Goal: Task Accomplishment & Management: Complete application form

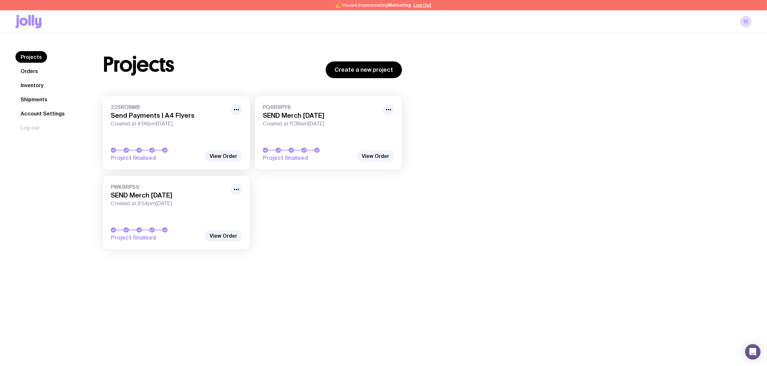
click at [38, 81] on link "Inventory" at bounding box center [31, 86] width 33 height 12
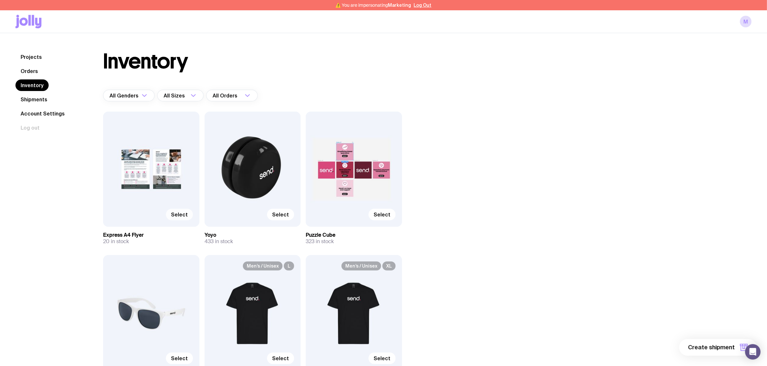
click at [179, 214] on span "Select" at bounding box center [179, 215] width 17 height 6
click at [0, 0] on input "Select" at bounding box center [0, 0] width 0 height 0
click at [284, 215] on span "Select" at bounding box center [280, 215] width 17 height 6
click at [0, 0] on input "Select" at bounding box center [0, 0] width 0 height 0
click at [382, 216] on span "Select" at bounding box center [382, 215] width 17 height 6
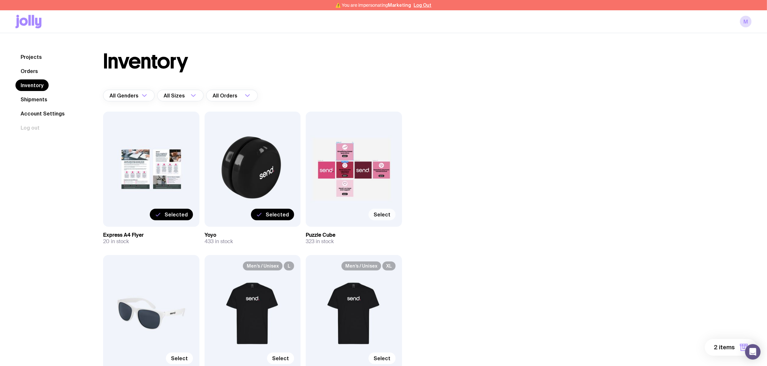
click at [0, 0] on input "Select" at bounding box center [0, 0] width 0 height 0
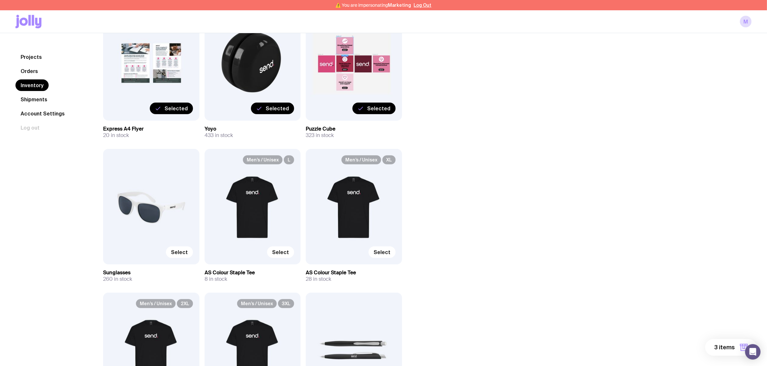
scroll to position [121, 0]
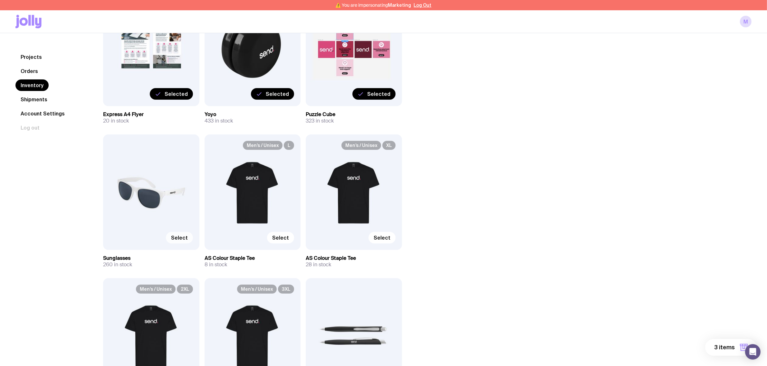
click at [175, 240] on span "Select" at bounding box center [179, 238] width 17 height 6
click at [0, 0] on input "Select" at bounding box center [0, 0] width 0 height 0
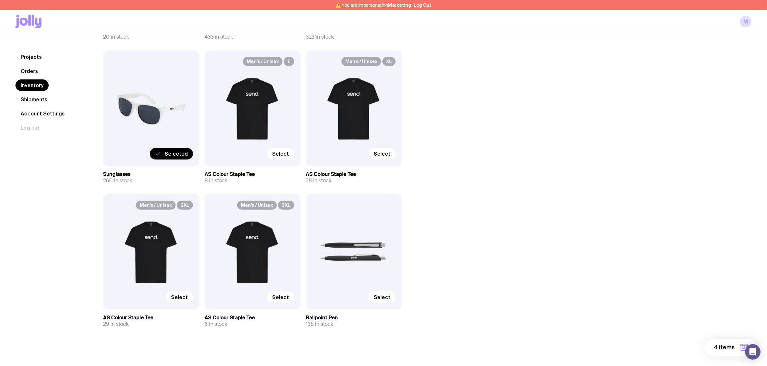
scroll to position [210, 0]
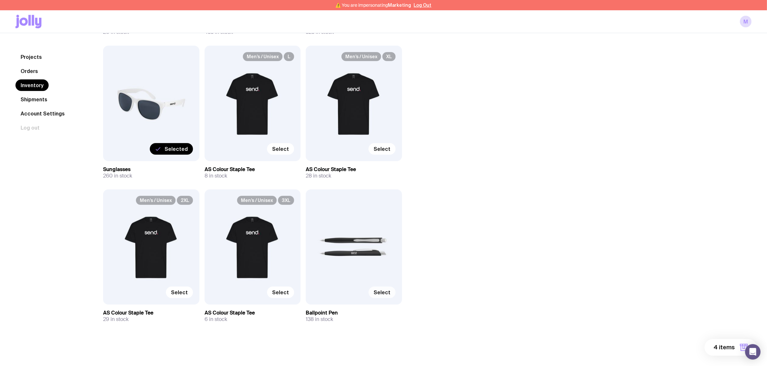
click at [373, 297] on label "Select" at bounding box center [381, 293] width 27 height 12
click at [0, 0] on input "Select" at bounding box center [0, 0] width 0 height 0
click at [540, 141] on div "Inventory All Genders Loading... All Sizes Loading... All Orders Loading... Sel…" at bounding box center [420, 95] width 664 height 507
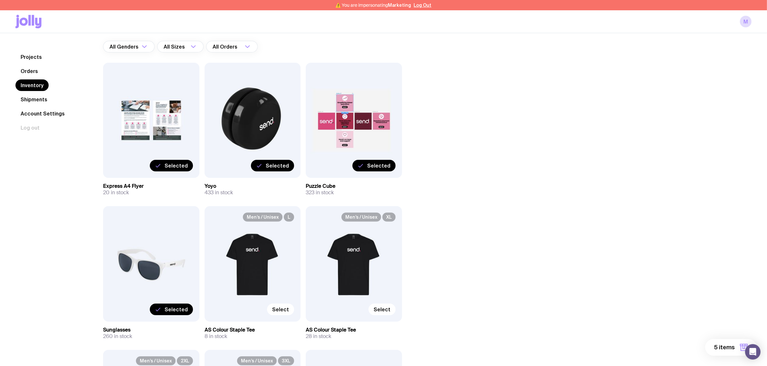
scroll to position [49, 0]
click at [517, 198] on div "Inventory All Genders Loading... All Sizes Loading... All Orders Loading... Sel…" at bounding box center [420, 256] width 664 height 507
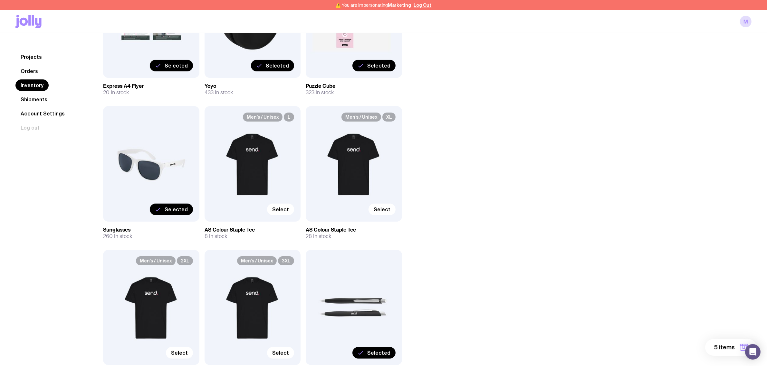
scroll to position [161, 0]
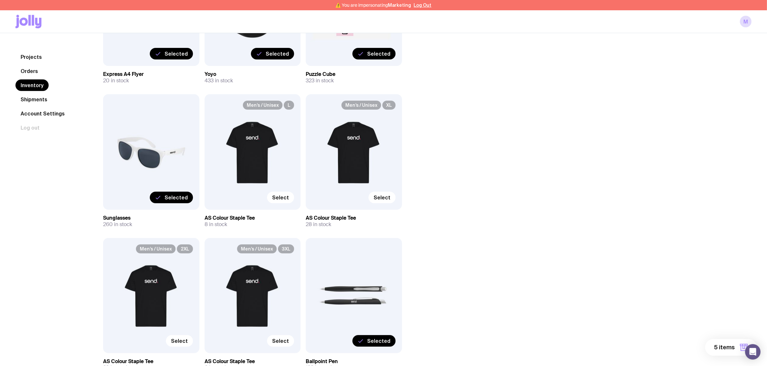
click at [724, 345] on span "5 items" at bounding box center [724, 348] width 21 height 8
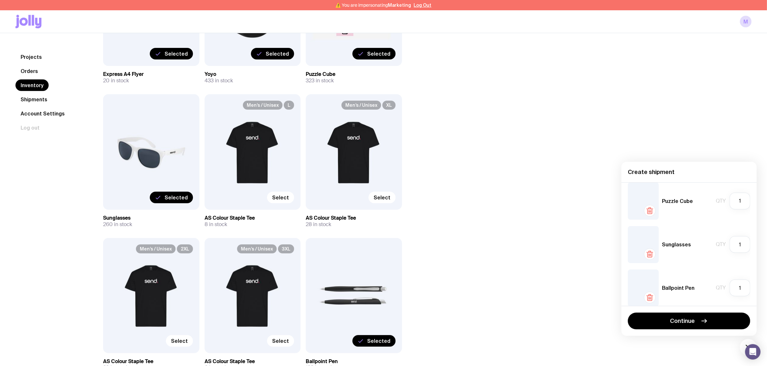
scroll to position [101, 0]
click at [733, 282] on input "1" at bounding box center [739, 281] width 21 height 17
drag, startPoint x: 738, startPoint y: 279, endPoint x: 726, endPoint y: 279, distance: 11.6
click at [729, 279] on input "1" at bounding box center [739, 281] width 21 height 17
type input "2"
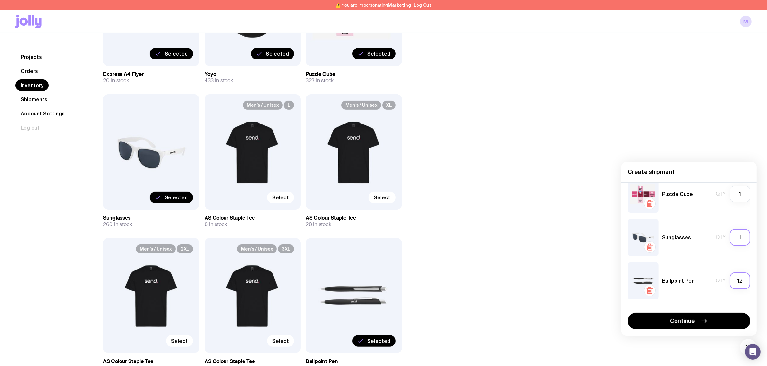
type input "12"
click at [733, 241] on input "1" at bounding box center [739, 237] width 21 height 17
drag, startPoint x: 736, startPoint y: 239, endPoint x: 709, endPoint y: 234, distance: 26.8
click at [715, 235] on div "Qty 1" at bounding box center [732, 237] width 34 height 17
type input "12"
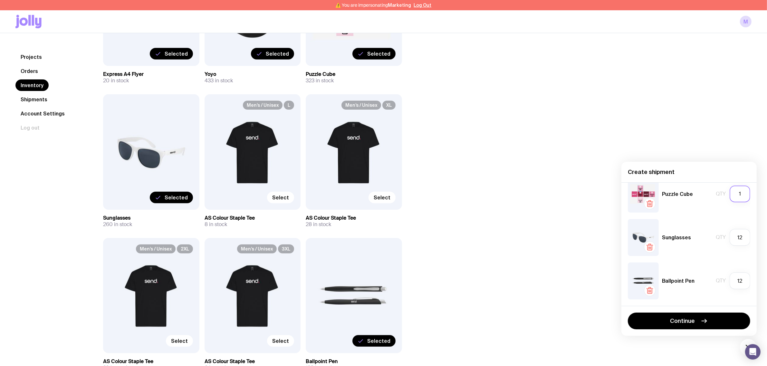
click at [737, 195] on input "1" at bounding box center [739, 194] width 21 height 17
drag, startPoint x: 737, startPoint y: 194, endPoint x: 733, endPoint y: 194, distance: 3.9
click at [733, 194] on input "1" at bounding box center [739, 194] width 21 height 17
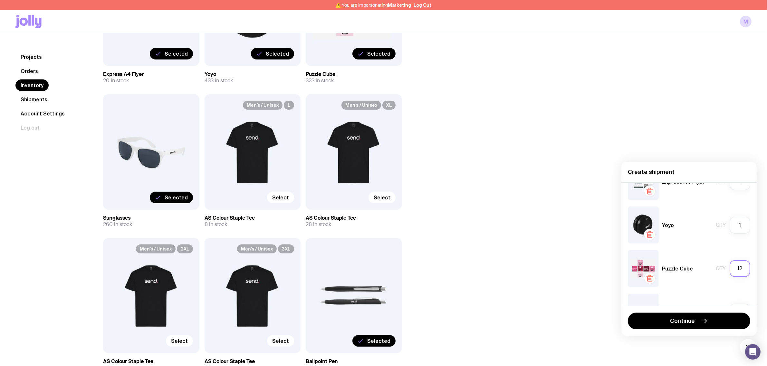
scroll to position [0, 0]
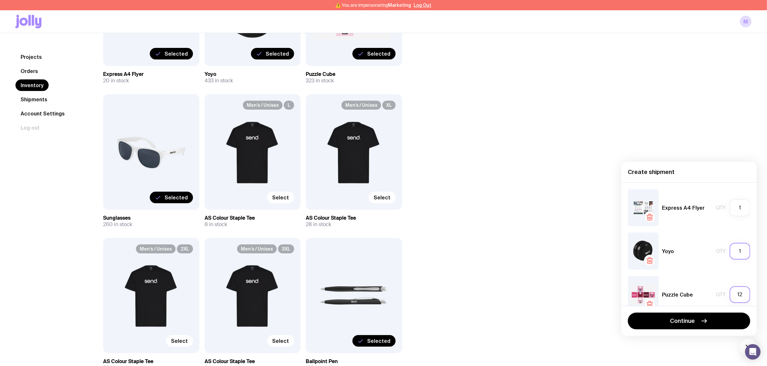
type input "12"
click at [732, 252] on input "1" at bounding box center [739, 251] width 21 height 17
drag, startPoint x: 736, startPoint y: 251, endPoint x: 718, endPoint y: 253, distance: 18.1
click at [718, 253] on div "Qty 1" at bounding box center [732, 251] width 34 height 17
type input "12"
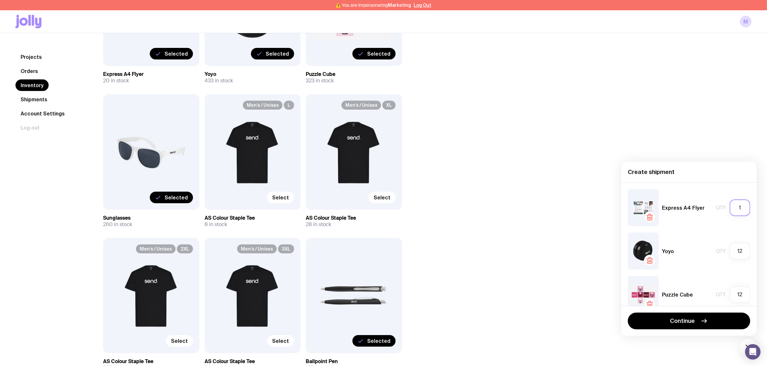
click at [736, 209] on input "1" at bounding box center [739, 208] width 21 height 17
drag, startPoint x: 738, startPoint y: 211, endPoint x: 730, endPoint y: 210, distance: 8.1
click at [730, 210] on input "1" at bounding box center [739, 208] width 21 height 17
type input "2"
type input "20"
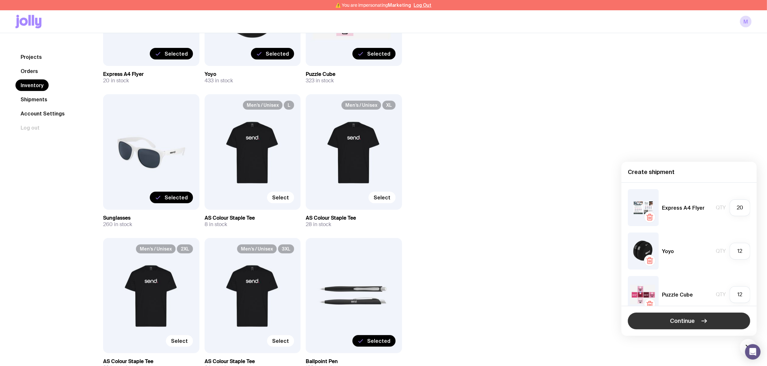
click at [705, 320] on icon "button" at bounding box center [704, 321] width 8 height 8
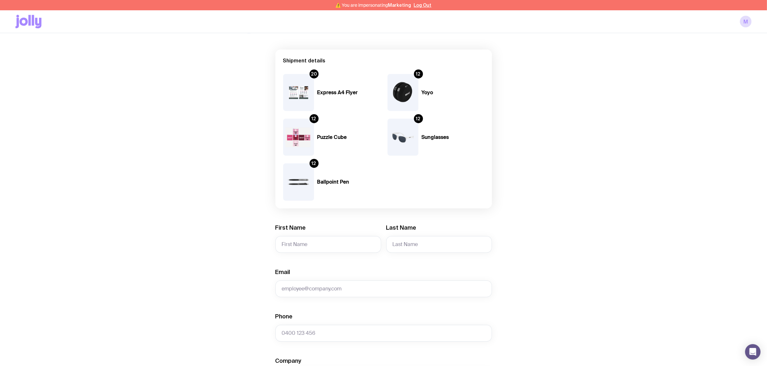
scroll to position [80, 0]
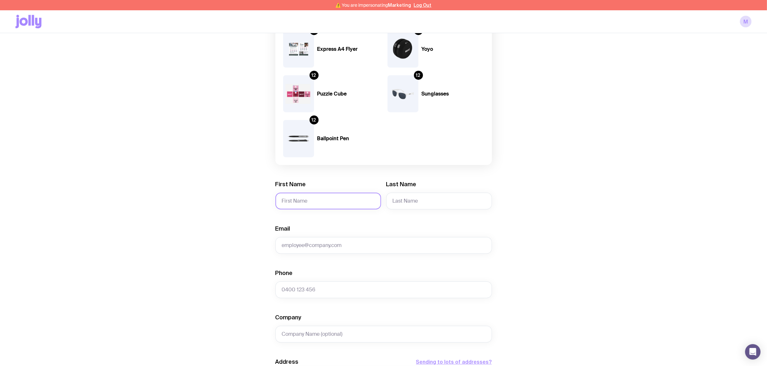
click at [311, 205] on input "First Name" at bounding box center [328, 201] width 106 height 17
click at [326, 197] on input "First Name" at bounding box center [328, 201] width 106 height 17
click at [327, 197] on input "First Name" at bounding box center [328, 201] width 106 height 17
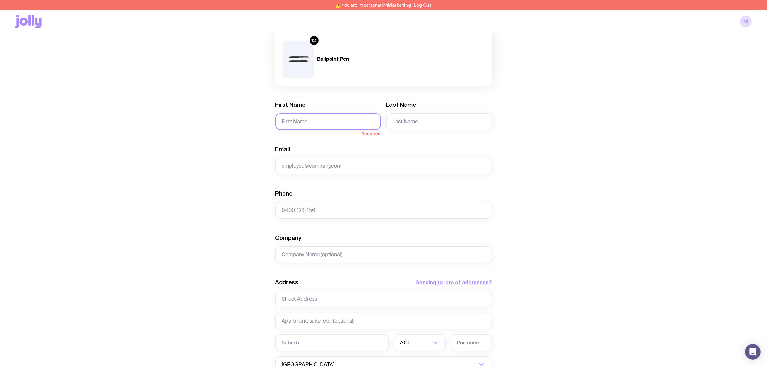
scroll to position [161, 0]
click at [302, 118] on input "First Name" at bounding box center [328, 120] width 106 height 17
type input "[PERSON_NAME]"
click at [395, 129] on form "Shipment details 20 Express A4 Flyer 12 Yoyo 12 Puzzle Cube 12 Sunglasses 12 Ba…" at bounding box center [383, 189] width 216 height 526
click at [403, 121] on input "Last Name" at bounding box center [439, 120] width 106 height 17
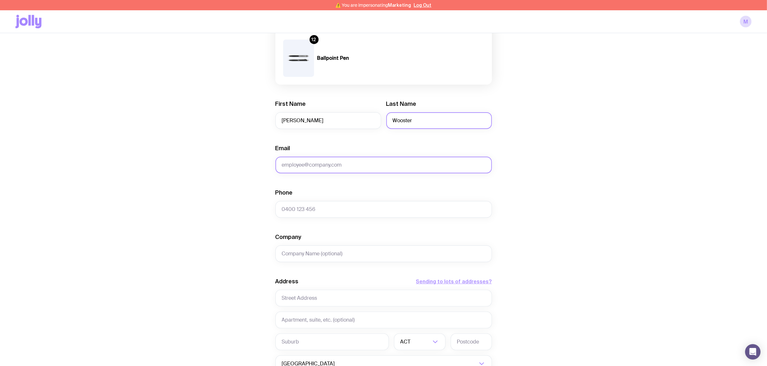
type input "Wooster"
click at [333, 156] on div "Email" at bounding box center [383, 159] width 216 height 29
click at [337, 165] on input "Email" at bounding box center [383, 165] width 216 height 17
click at [357, 260] on input "Company" at bounding box center [383, 254] width 216 height 17
click at [329, 293] on input "text" at bounding box center [383, 298] width 216 height 17
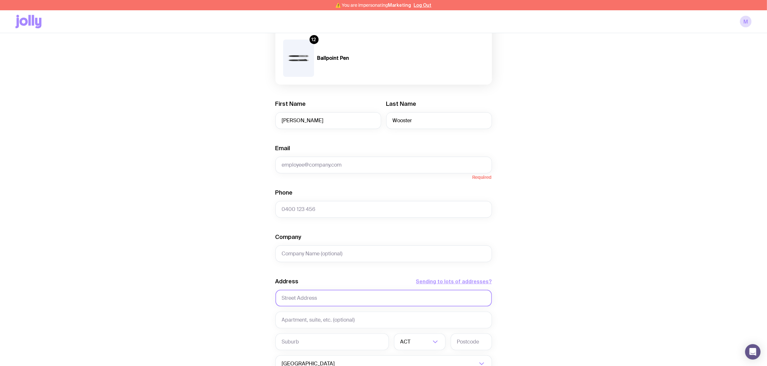
paste input "Mikonos Court Currumbin Waters QLD 4223"
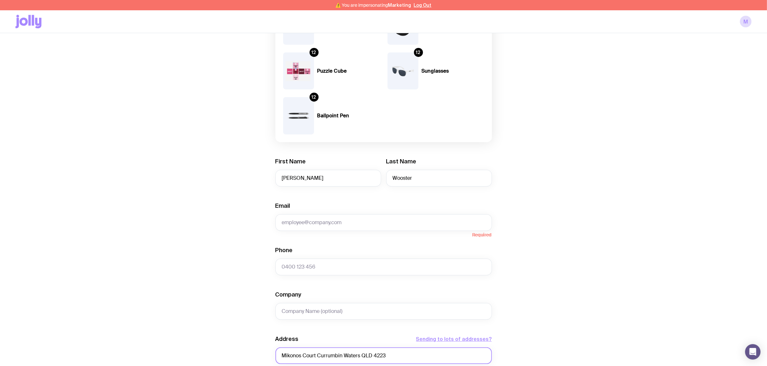
scroll to position [0, 0]
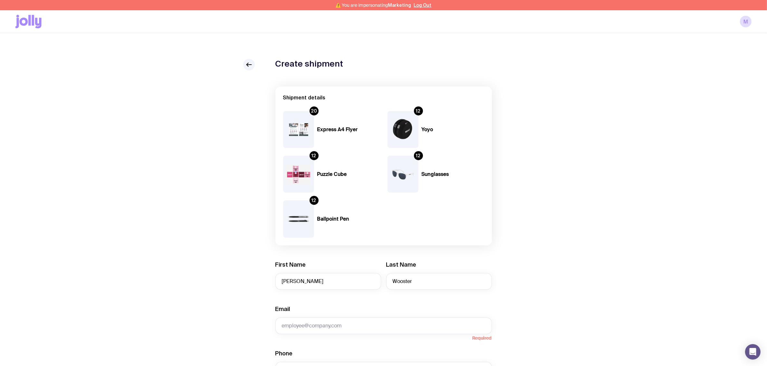
type input "Mikonos Court Currumbin Waters QLD 4223"
click at [318, 119] on div "20 Express A4 Flyer" at bounding box center [331, 129] width 97 height 37
click at [318, 116] on div "20 Express A4 Flyer" at bounding box center [331, 129] width 97 height 37
click at [318, 115] on div "20 Express A4 Flyer" at bounding box center [331, 129] width 97 height 37
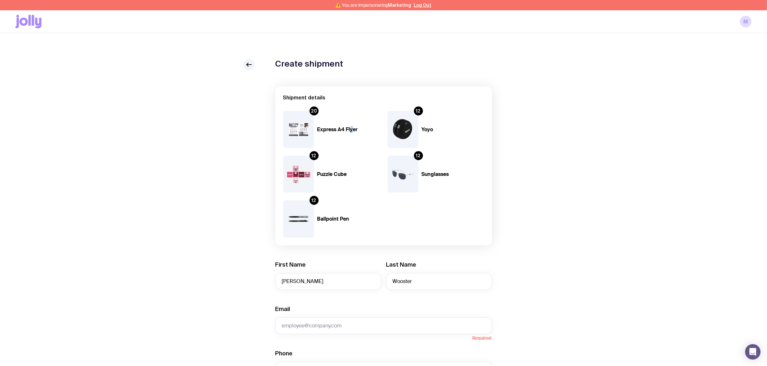
click at [351, 116] on div "20 Express A4 Flyer" at bounding box center [331, 129] width 97 height 37
click at [338, 143] on div "20 Express A4 Flyer" at bounding box center [331, 129] width 97 height 37
click at [406, 158] on img at bounding box center [402, 174] width 31 height 37
click at [411, 157] on img at bounding box center [402, 174] width 31 height 37
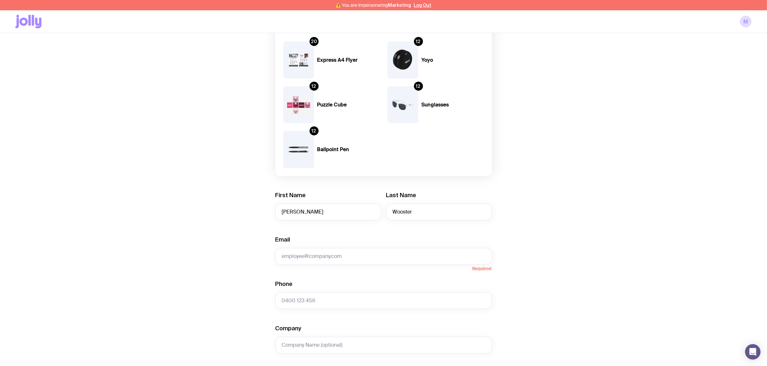
scroll to position [80, 0]
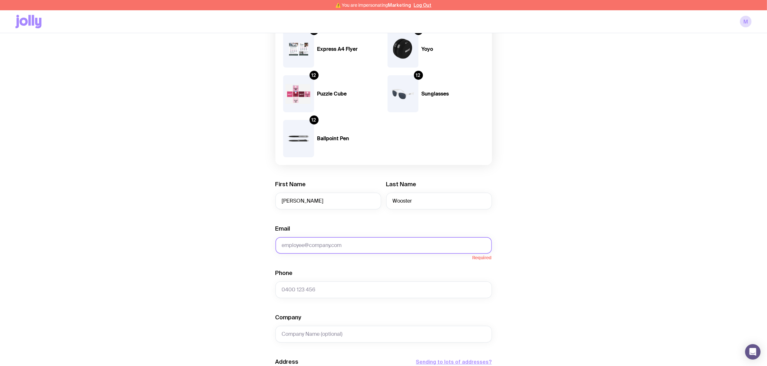
click at [363, 246] on input "Email" at bounding box center [383, 245] width 216 height 17
drag, startPoint x: 319, startPoint y: 251, endPoint x: 322, endPoint y: 249, distance: 3.8
click at [319, 251] on input "Email" at bounding box center [383, 245] width 216 height 17
click at [322, 248] on input "Email" at bounding box center [383, 245] width 216 height 17
click at [324, 247] on input "Email" at bounding box center [383, 245] width 216 height 17
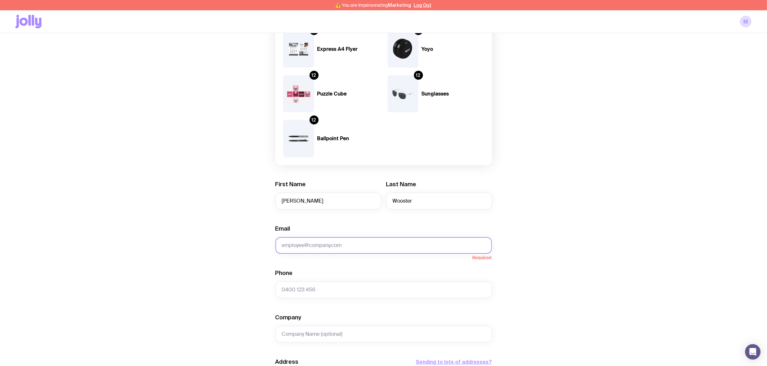
paste input "[PERSON_NAME][EMAIL_ADDRESS][PERSON_NAME][DOMAIN_NAME]"
type input "[PERSON_NAME][EMAIL_ADDRESS][PERSON_NAME][DOMAIN_NAME]"
click at [324, 257] on form "Shipment details 20 Express A4 Flyer 12 Yoyo 12 Puzzle Cube 12 Sunglasses 12 Ba…" at bounding box center [383, 269] width 216 height 526
click at [330, 262] on form "Shipment details 20 Express A4 Flyer 12 Yoyo 12 Puzzle Cube 12 Sunglasses 12 Ba…" at bounding box center [383, 269] width 216 height 526
click at [313, 292] on input "Phone" at bounding box center [383, 290] width 216 height 17
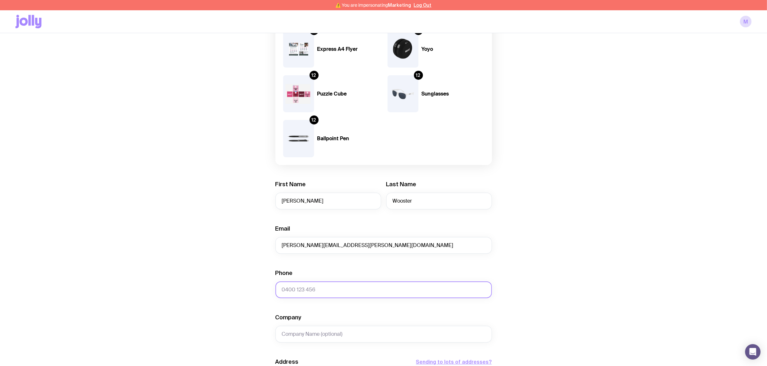
paste input "[PHONE_NUMBER]"
type input "[PHONE_NUMBER]"
click at [216, 259] on div "Create shipment Shipment details 20 Express A4 Flyer 12 Yoyo 12 Puzzle Cube 12 …" at bounding box center [383, 268] width 736 height 580
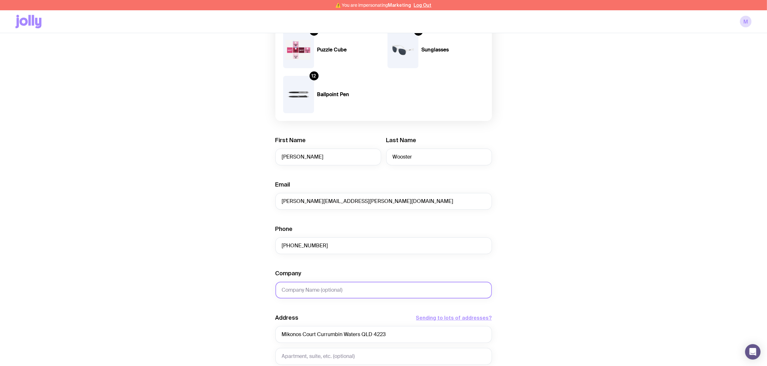
scroll to position [161, 0]
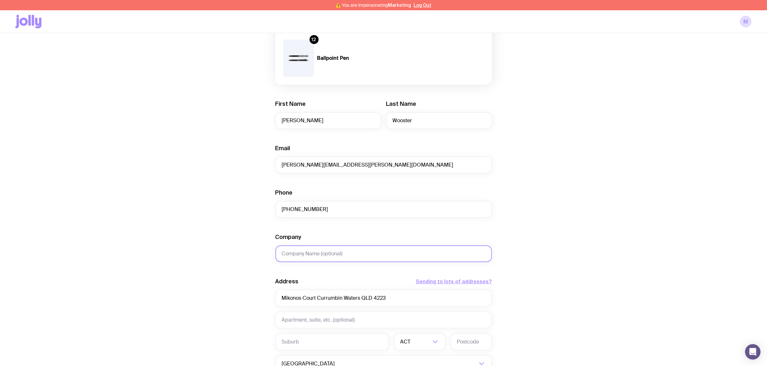
click at [321, 246] on input "Company" at bounding box center [383, 254] width 216 height 17
type input "Send Payments"
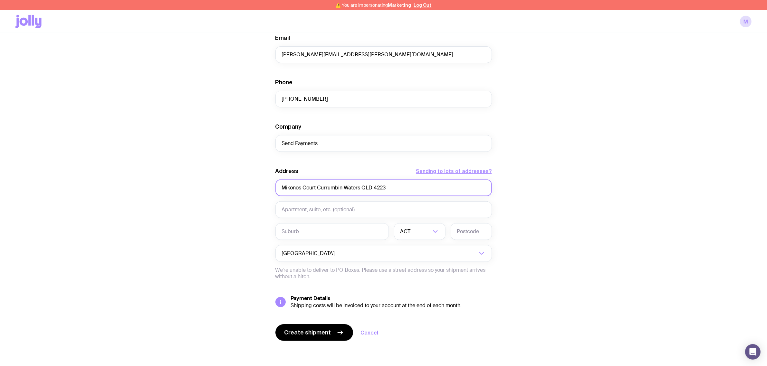
click at [359, 188] on input "Mikonos Court Currumbin Waters QLD 4223" at bounding box center [383, 188] width 216 height 17
click at [430, 189] on input "Mikonos Court Currumbin Waters QLD 4223" at bounding box center [383, 188] width 216 height 17
click at [310, 231] on input "text" at bounding box center [331, 231] width 113 height 17
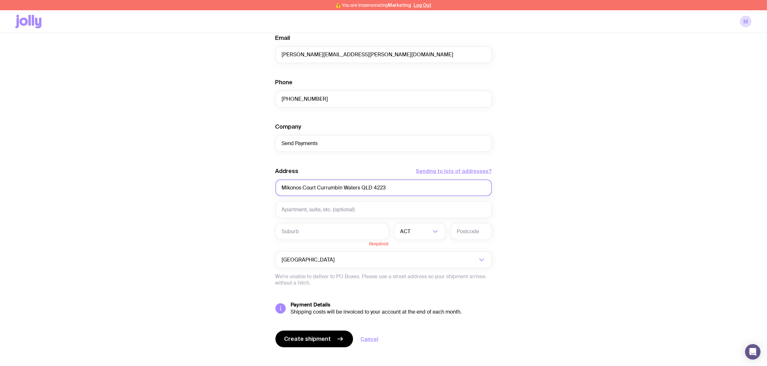
drag, startPoint x: 318, startPoint y: 189, endPoint x: 361, endPoint y: 187, distance: 42.9
click at [361, 187] on input "Mikonos Court Currumbin Waters QLD 4223" at bounding box center [383, 188] width 216 height 17
type input "Mikonos Court QLD 4223"
click at [315, 228] on input "text" at bounding box center [331, 231] width 113 height 17
paste input "Currumbin Waters"
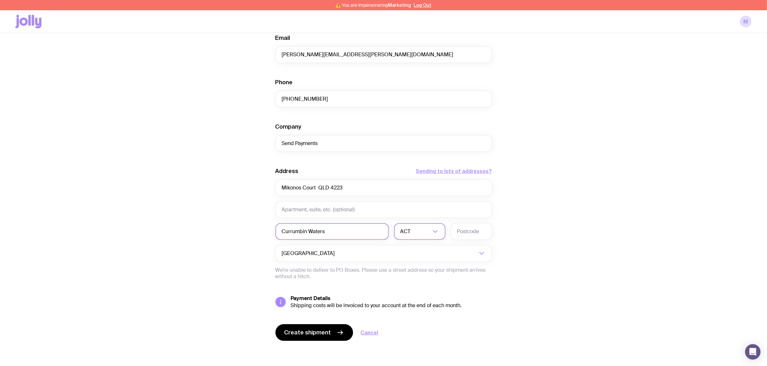
type input "Currumbin Waters"
click at [424, 232] on input "Search for option" at bounding box center [421, 231] width 19 height 17
drag, startPoint x: 411, startPoint y: 288, endPoint x: 396, endPoint y: 289, distance: 14.2
click at [410, 289] on li "QLD" at bounding box center [419, 291] width 51 height 14
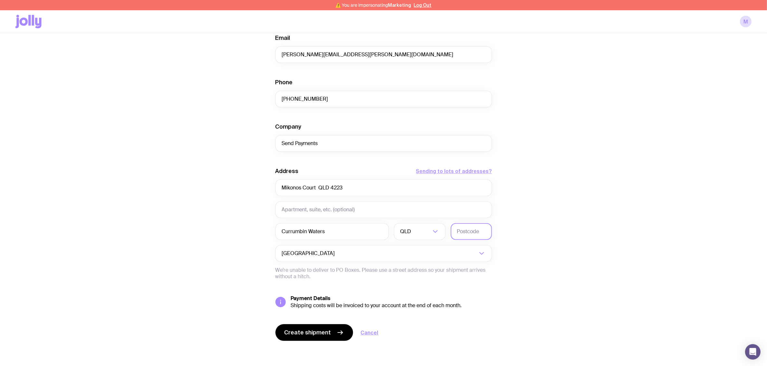
click at [464, 227] on input "text" at bounding box center [470, 231] width 41 height 17
drag, startPoint x: 479, startPoint y: 238, endPoint x: 477, endPoint y: 234, distance: 4.8
click at [478, 238] on input "text" at bounding box center [470, 231] width 41 height 17
click at [476, 234] on input "text" at bounding box center [470, 231] width 41 height 17
click at [475, 233] on input "text" at bounding box center [470, 231] width 41 height 17
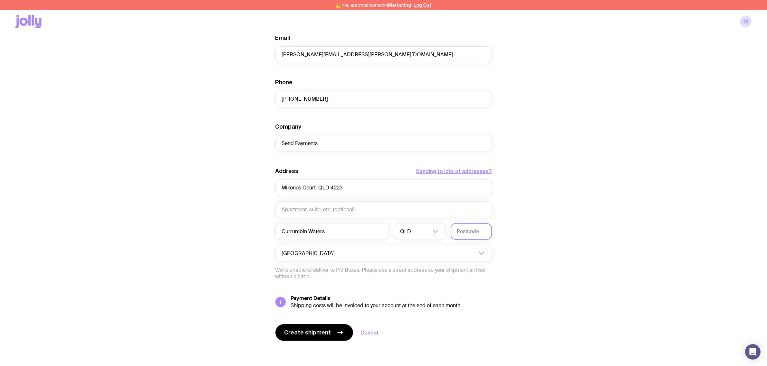
click at [475, 232] on input "text" at bounding box center [470, 231] width 41 height 17
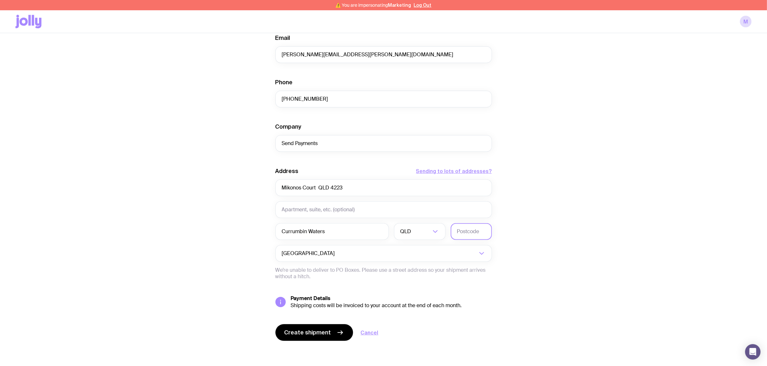
click at [476, 233] on input "text" at bounding box center [470, 231] width 41 height 17
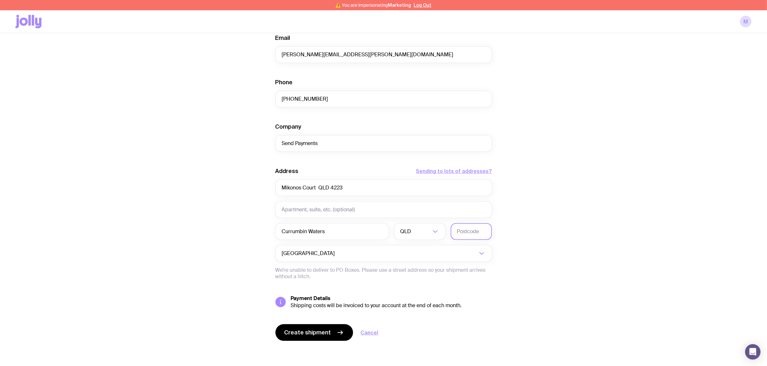
click at [476, 233] on input "text" at bounding box center [470, 231] width 41 height 17
type input "4223"
click at [352, 185] on input "Mikonos Court QLD 4223" at bounding box center [383, 188] width 216 height 17
type input "Mikonos Court"
click at [651, 192] on div "Create shipment Shipment details 20 Express A4 Flyer 12 Yoyo 12 Puzzle Cube 12 …" at bounding box center [383, 77] width 736 height 580
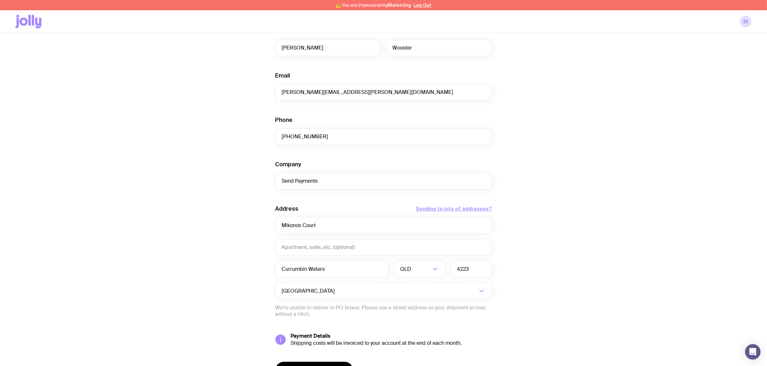
scroll to position [191, 0]
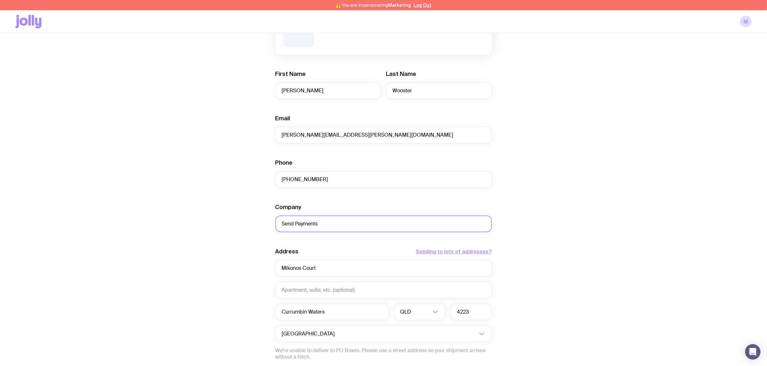
click at [342, 222] on input "Send Payments" at bounding box center [383, 224] width 216 height 17
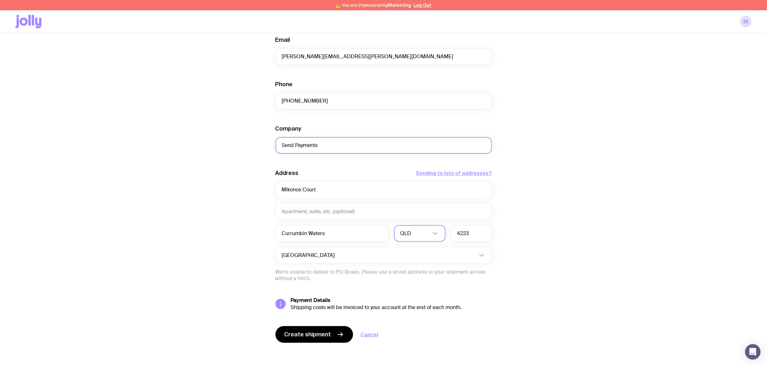
scroll to position [271, 0]
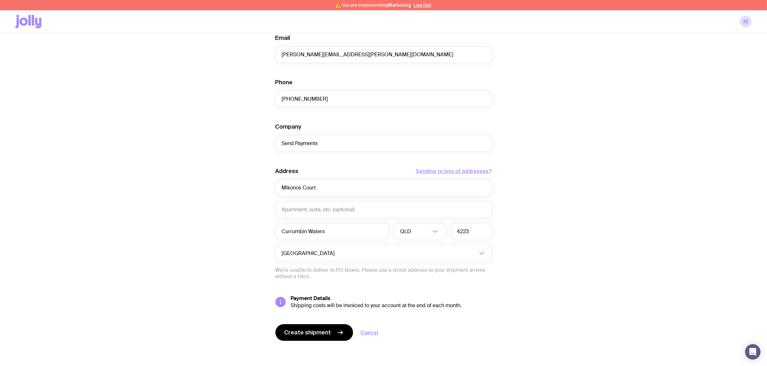
click at [635, 178] on div "Create shipment Shipment details 20 Express A4 Flyer 12 Yoyo 12 Puzzle Cube 12 …" at bounding box center [383, 77] width 736 height 580
click at [233, 57] on div "Create shipment Shipment details 20 Express A4 Flyer 12 Yoyo 12 Puzzle Cube 12 …" at bounding box center [383, 77] width 736 height 580
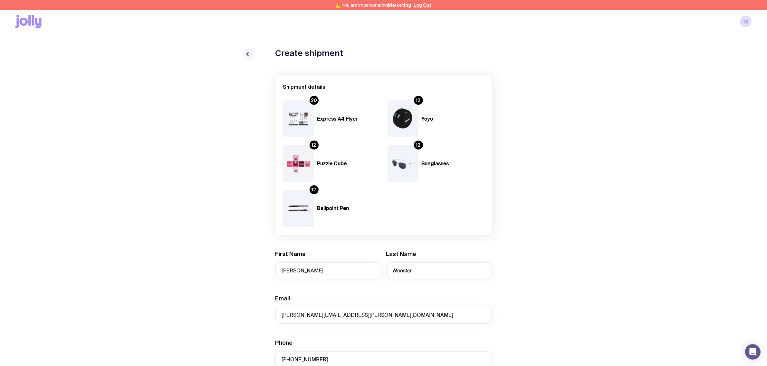
scroll to position [0, 0]
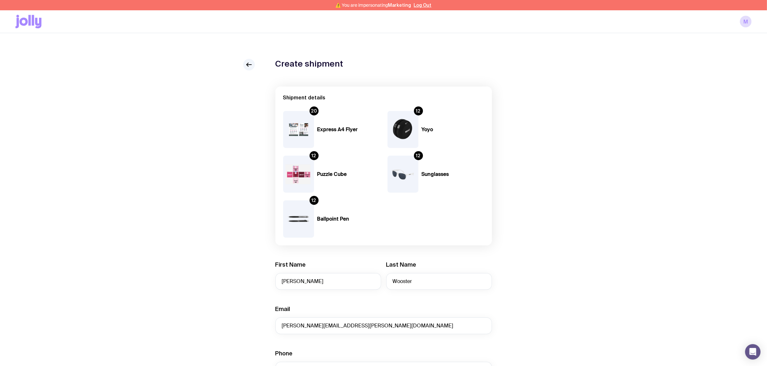
click at [314, 111] on div "20" at bounding box center [313, 111] width 9 height 9
click at [249, 65] on icon at bounding box center [249, 65] width 8 height 8
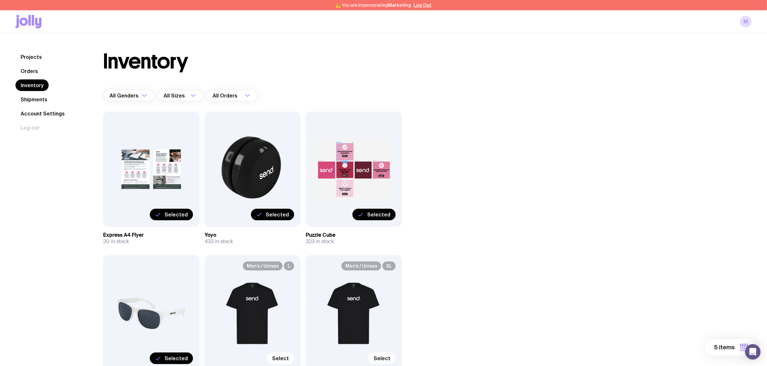
click at [725, 345] on span "5 items" at bounding box center [724, 348] width 21 height 8
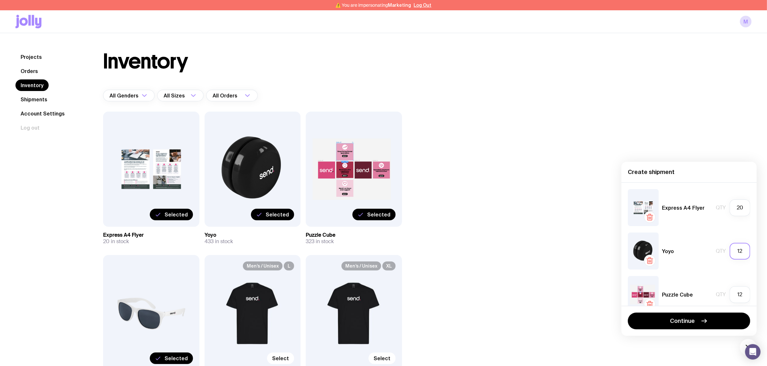
click at [729, 255] on input "12" at bounding box center [739, 251] width 21 height 17
type input "30"
drag, startPoint x: 736, startPoint y: 293, endPoint x: 695, endPoint y: 290, distance: 41.7
click at [715, 292] on div "Qty 12" at bounding box center [732, 295] width 34 height 17
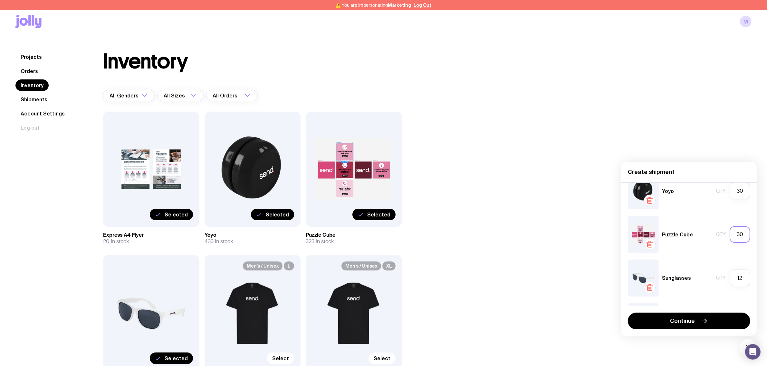
scroll to position [80, 0]
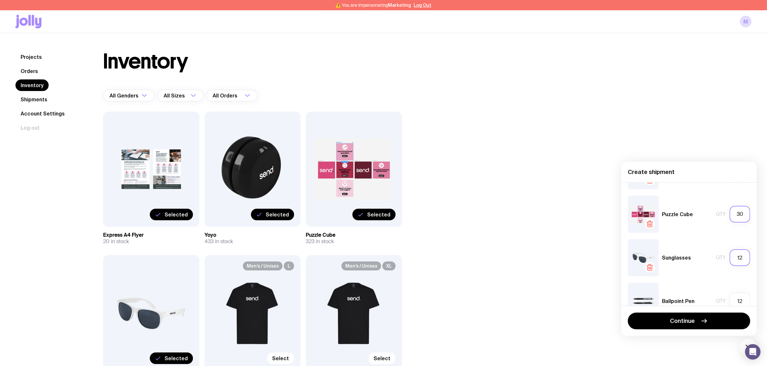
type input "30"
drag, startPoint x: 738, startPoint y: 260, endPoint x: 700, endPoint y: 259, distance: 38.3
click at [706, 260] on div "Sunglasses Qty 12" at bounding box center [689, 258] width 122 height 37
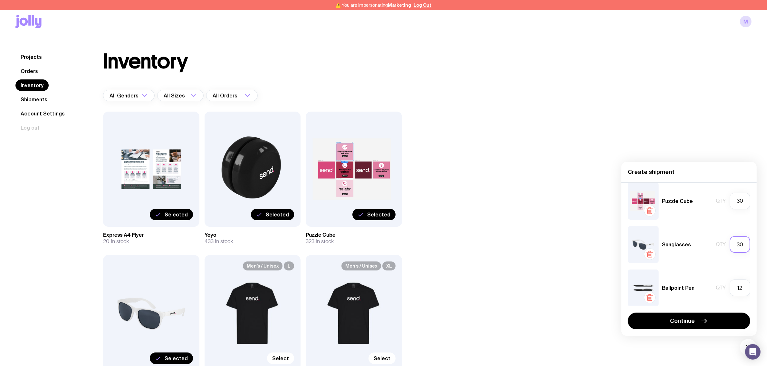
scroll to position [101, 0]
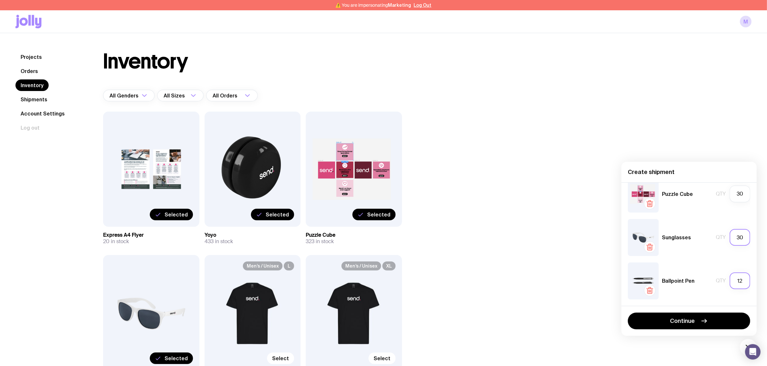
type input "30"
drag, startPoint x: 738, startPoint y: 281, endPoint x: 688, endPoint y: 279, distance: 50.3
click at [702, 279] on div "Ballpoint Pen Qty 12" at bounding box center [689, 281] width 122 height 37
type input "30"
click at [697, 320] on button "Continue" at bounding box center [689, 321] width 122 height 17
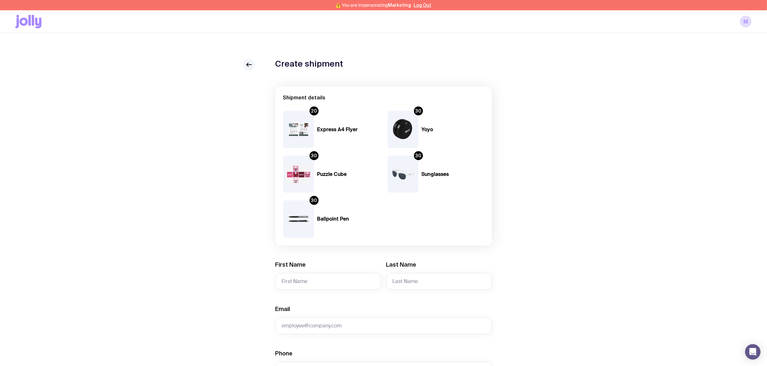
click at [234, 134] on div "Create shipment Shipment details 20 Express A4 Flyer 30 Yoyo 30 Puzzle Cube 30 …" at bounding box center [383, 349] width 736 height 580
click at [222, 130] on div "Create shipment Shipment details 20 Express A4 Flyer 30 Yoyo 30 Puzzle Cube 30 …" at bounding box center [383, 349] width 736 height 580
click at [221, 131] on div "Create shipment Shipment details 20 Express A4 Flyer 30 Yoyo 30 Puzzle Cube 30 …" at bounding box center [383, 349] width 736 height 580
click at [221, 130] on div "Create shipment Shipment details 20 Express A4 Flyer 30 Yoyo 30 Puzzle Cube 30 …" at bounding box center [383, 349] width 736 height 580
click at [231, 113] on div "Create shipment Shipment details 20 Express A4 Flyer 30 Yoyo 30 Puzzle Cube 30 …" at bounding box center [383, 349] width 736 height 580
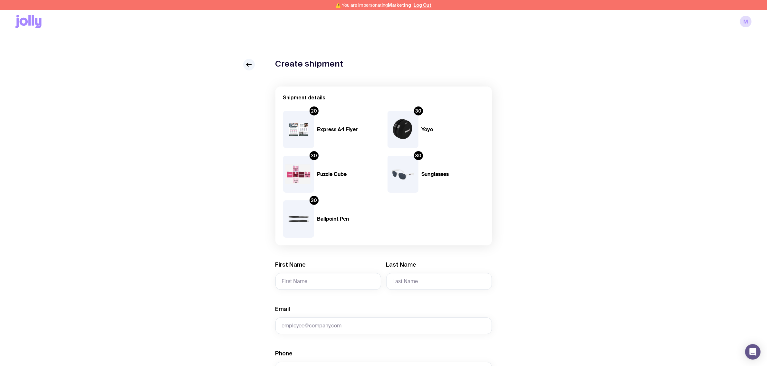
click at [568, 86] on div "Create shipment Shipment details 20 Express A4 Flyer 30 Yoyo 30 Puzzle Cube 30 …" at bounding box center [383, 349] width 736 height 580
click at [313, 284] on input "First Name" at bounding box center [328, 281] width 106 height 17
click at [314, 283] on input "First Name" at bounding box center [328, 281] width 106 height 17
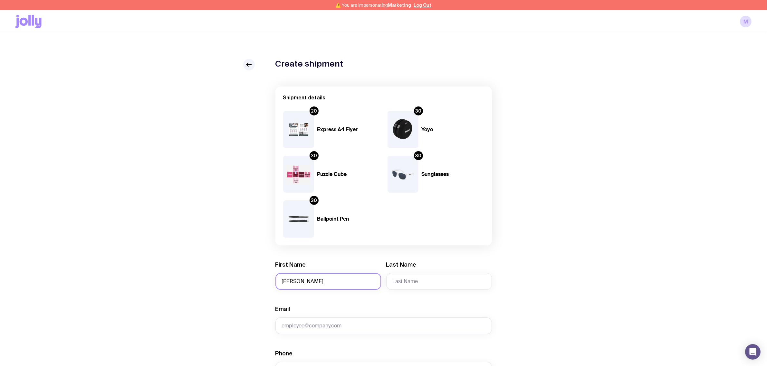
type input "[PERSON_NAME]"
type input "Q"
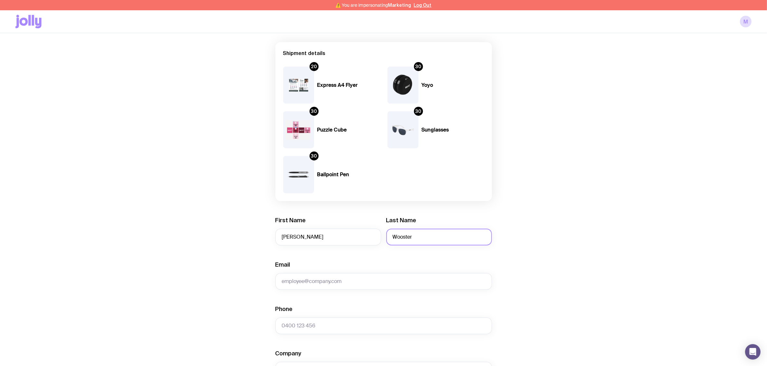
scroll to position [121, 0]
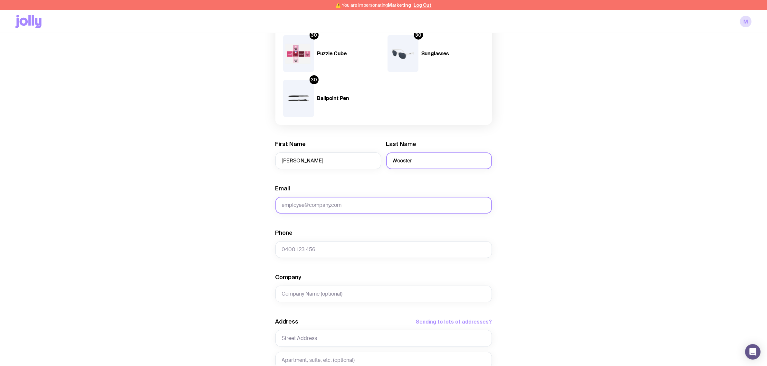
type input "Wooster"
click at [349, 199] on input "Email" at bounding box center [383, 205] width 216 height 17
click at [351, 200] on input "Email" at bounding box center [383, 205] width 216 height 17
click at [378, 198] on input "Email" at bounding box center [383, 205] width 216 height 17
click at [377, 203] on input "Email" at bounding box center [383, 205] width 216 height 17
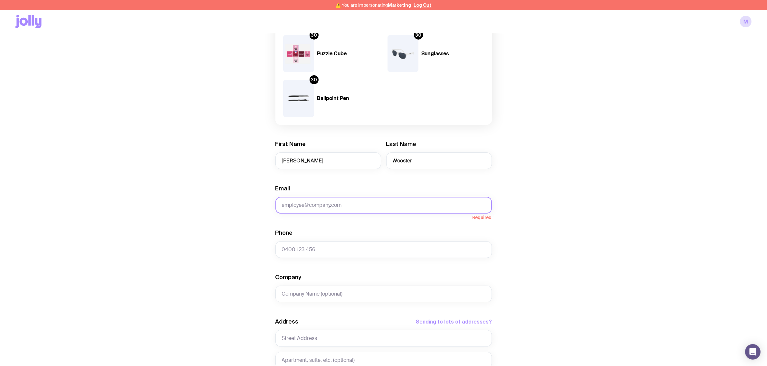
click at [378, 205] on input "Email" at bounding box center [383, 205] width 216 height 17
paste input "[PERSON_NAME][EMAIL_ADDRESS][PERSON_NAME][DOMAIN_NAME]"
type input "[PERSON_NAME][EMAIL_ADDRESS][PERSON_NAME][DOMAIN_NAME]"
click at [340, 239] on div "Phone" at bounding box center [383, 243] width 216 height 29
click at [338, 249] on input "Phone" at bounding box center [383, 249] width 216 height 17
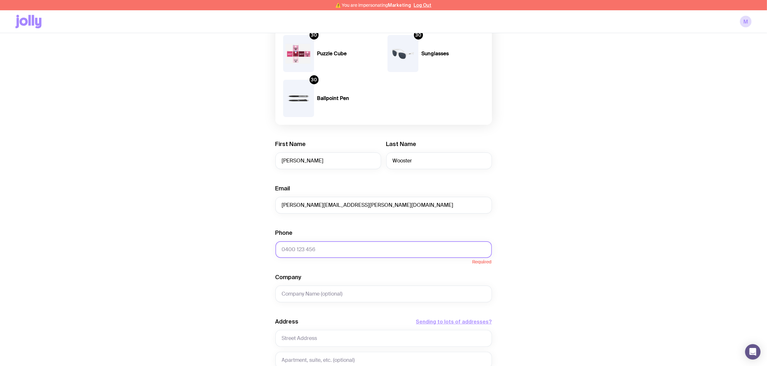
paste input "[PHONE_NUMBER]"
drag, startPoint x: 331, startPoint y: 258, endPoint x: 130, endPoint y: 254, distance: 200.3
click at [221, 249] on div "Create shipment Shipment details 20 Express A4 Flyer 30 Yoyo 30 Puzzle Cube 30 …" at bounding box center [383, 228] width 736 height 580
paste input "82 092 941"
type input "[PHONE_NUMBER]"
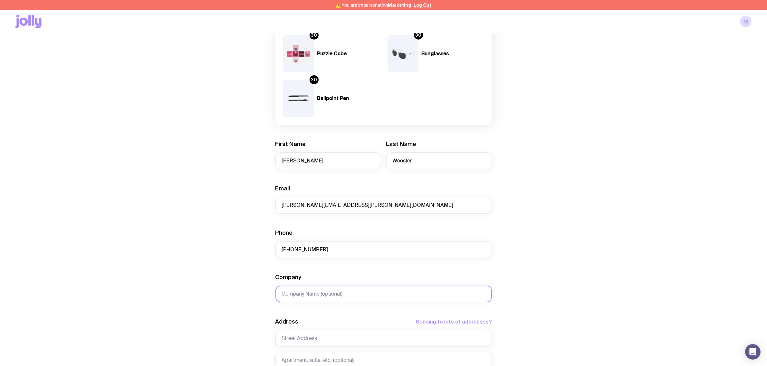
click at [334, 295] on input "Company" at bounding box center [383, 294] width 216 height 17
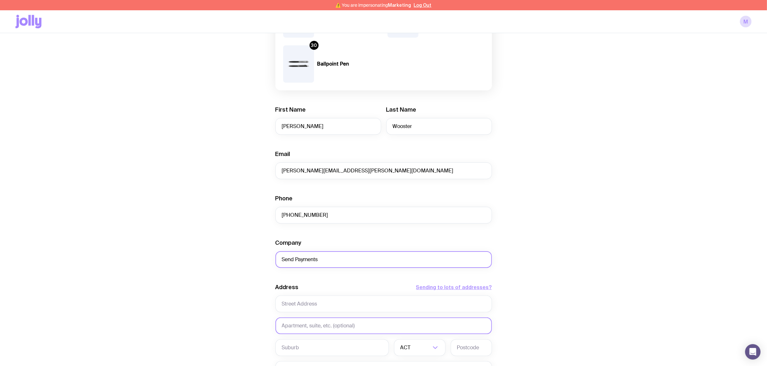
scroll to position [201, 0]
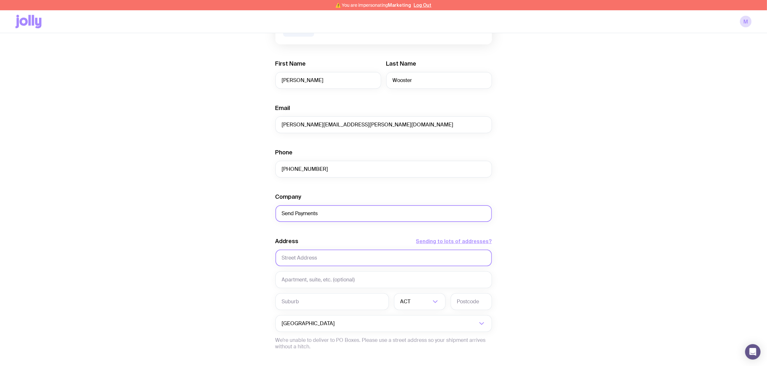
type input "Send Payments"
click at [348, 261] on input "text" at bounding box center [383, 258] width 216 height 17
paste input "[PHONE_NUMBER]"
type input "[PHONE_NUMBER]"
paste input "[STREET_ADDRESS]"
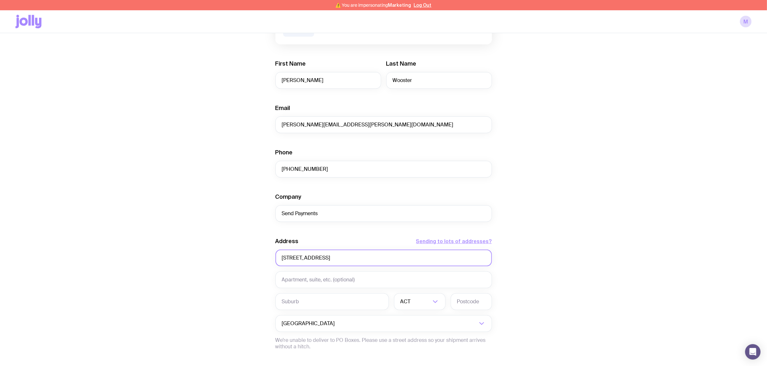
drag, startPoint x: 363, startPoint y: 258, endPoint x: 321, endPoint y: 260, distance: 42.2
click at [321, 260] on input "[STREET_ADDRESS]" at bounding box center [383, 258] width 216 height 17
type input "[STREET_ADDRESS]"
click at [297, 303] on input "text" at bounding box center [331, 302] width 113 height 17
paste input "Currumbin Waters"
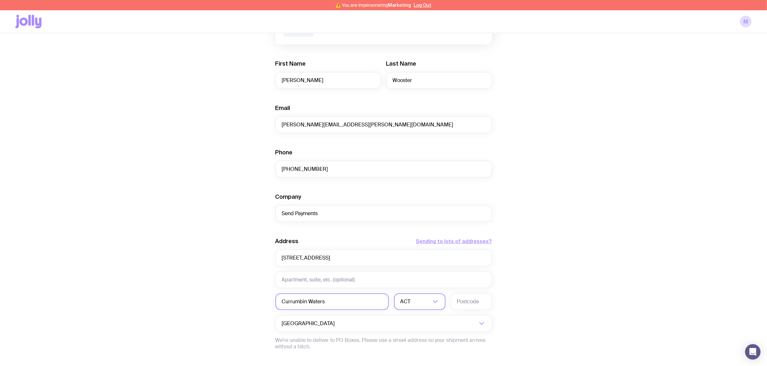
type input "Currumbin Waters"
click at [404, 298] on div "ACT" at bounding box center [412, 302] width 37 height 17
click at [413, 358] on li "QLD" at bounding box center [419, 362] width 51 height 14
click at [474, 303] on input "text" at bounding box center [470, 302] width 41 height 17
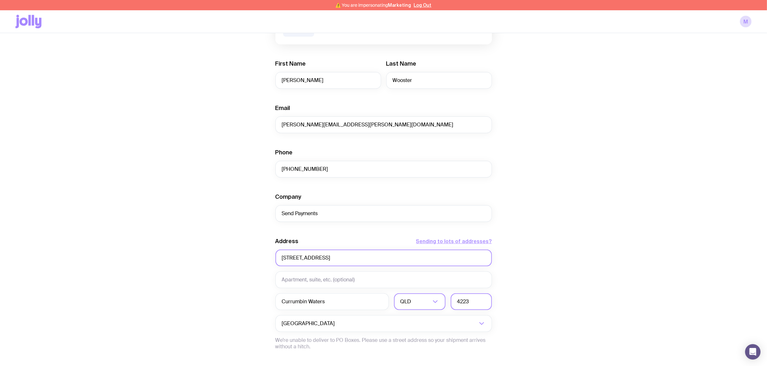
type input "4223"
click at [358, 252] on input "[STREET_ADDRESS]" at bounding box center [383, 258] width 216 height 17
drag, startPoint x: 360, startPoint y: 258, endPoint x: 324, endPoint y: 259, distance: 36.1
click at [324, 259] on input "[STREET_ADDRESS]" at bounding box center [383, 258] width 216 height 17
type input "[STREET_ADDRESS]"
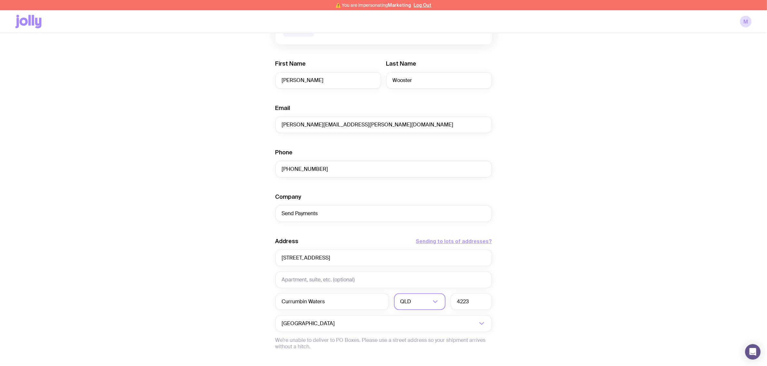
click at [703, 245] on div "Create shipment Shipment details 20 Express A4 Flyer 30 Yoyo 30 Puzzle Cube 30 …" at bounding box center [383, 148] width 736 height 580
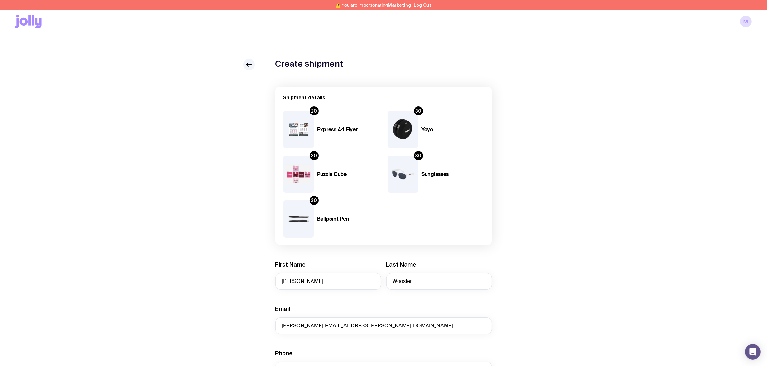
scroll to position [271, 0]
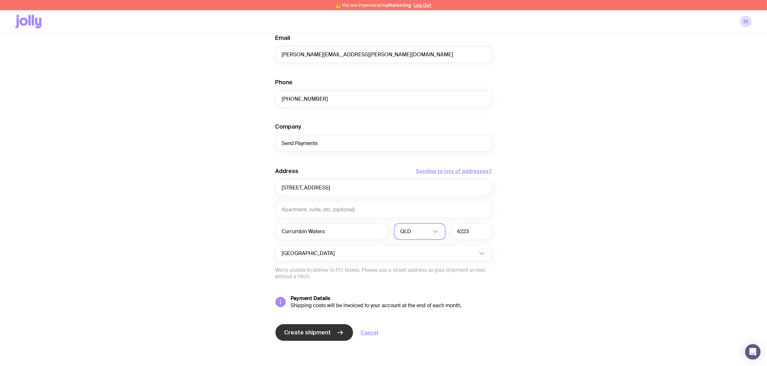
click at [326, 328] on button "Create shipment" at bounding box center [314, 333] width 78 height 17
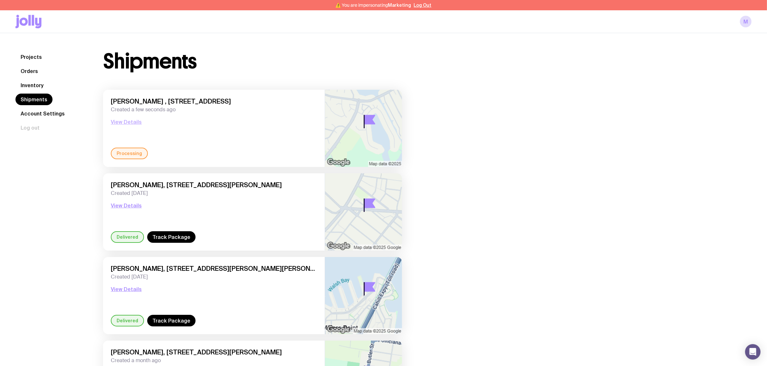
click at [131, 121] on button "View Details" at bounding box center [126, 122] width 31 height 8
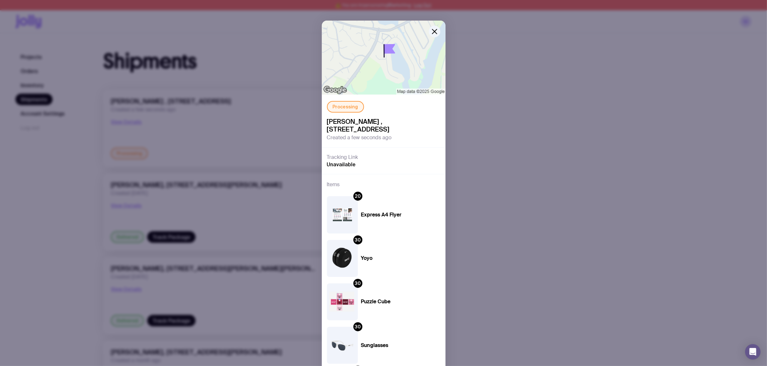
drag, startPoint x: 211, startPoint y: 138, endPoint x: 213, endPoint y: 147, distance: 9.2
click at [211, 138] on div "Processing [PERSON_NAME] , 1 Mikonos Court, Currumbin Waters 4223 [GEOGRAPHIC_D…" at bounding box center [383, 183] width 767 height 366
